Goal: Navigation & Orientation: Go to known website

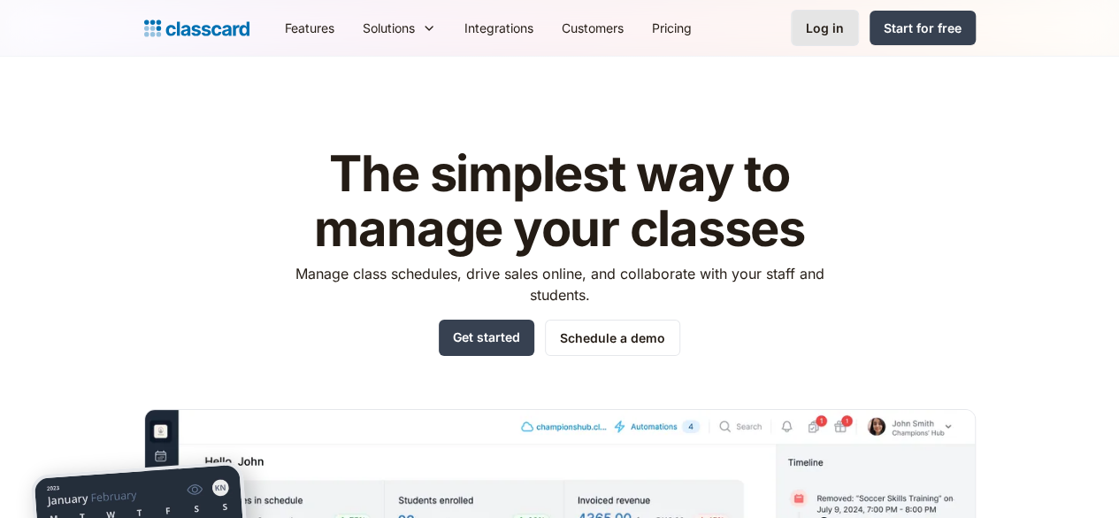
click at [844, 33] on div "Log in" at bounding box center [825, 28] width 38 height 19
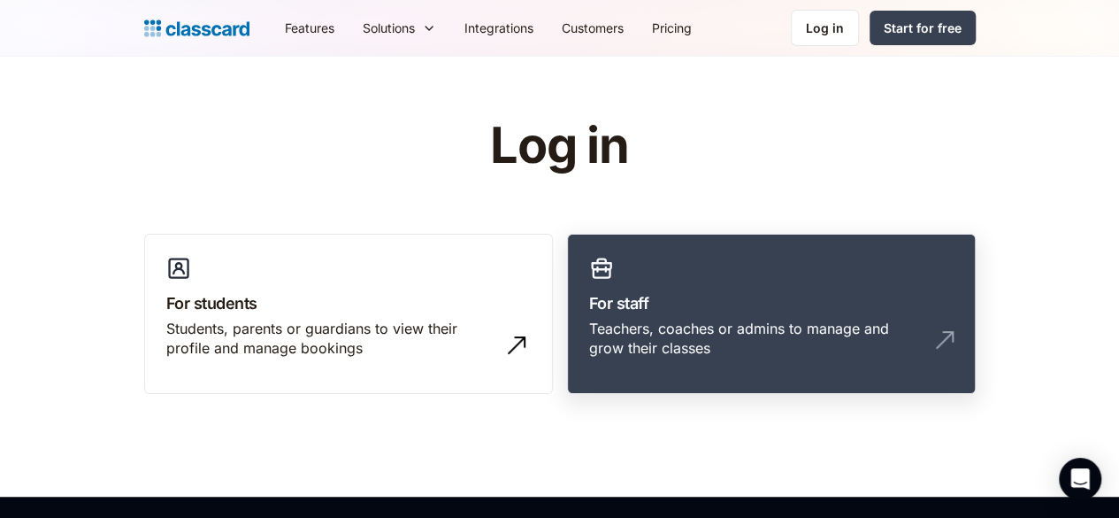
click at [959, 340] on img at bounding box center [945, 340] width 28 height 28
